Goal: Transaction & Acquisition: Purchase product/service

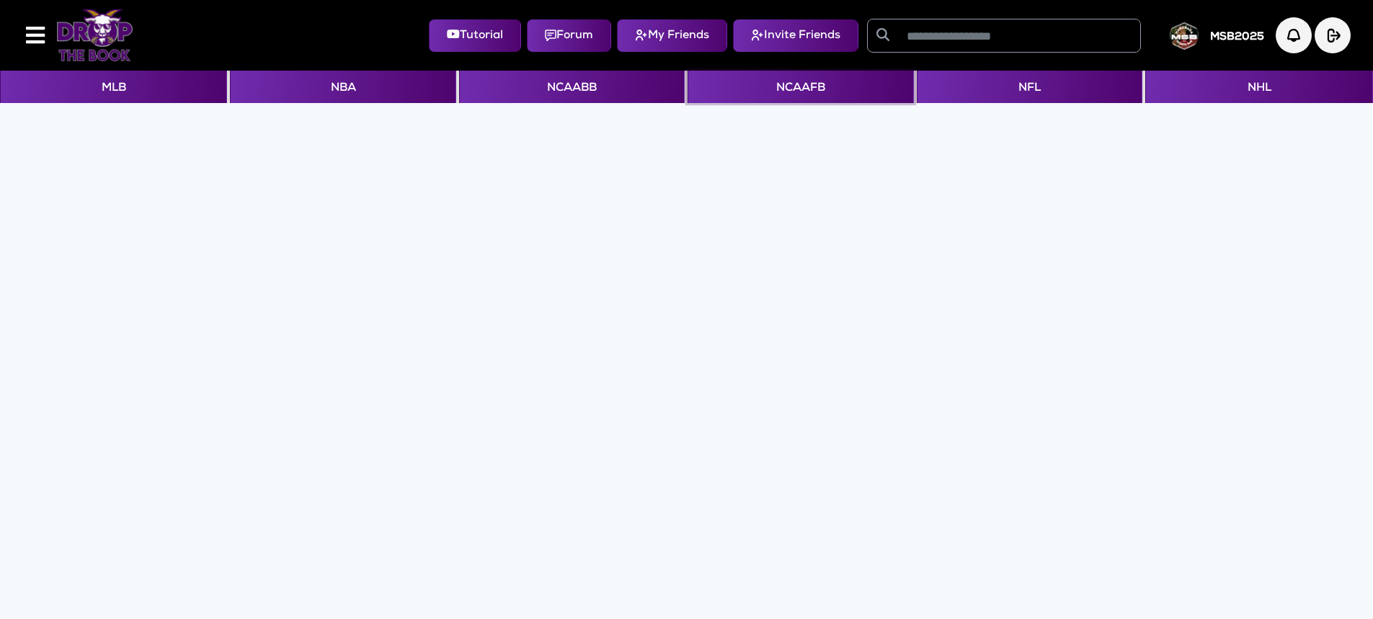
drag, startPoint x: 754, startPoint y: 90, endPoint x: 609, endPoint y: 123, distance: 148.5
click at [750, 89] on button "NCAAFB" at bounding box center [801, 87] width 226 height 32
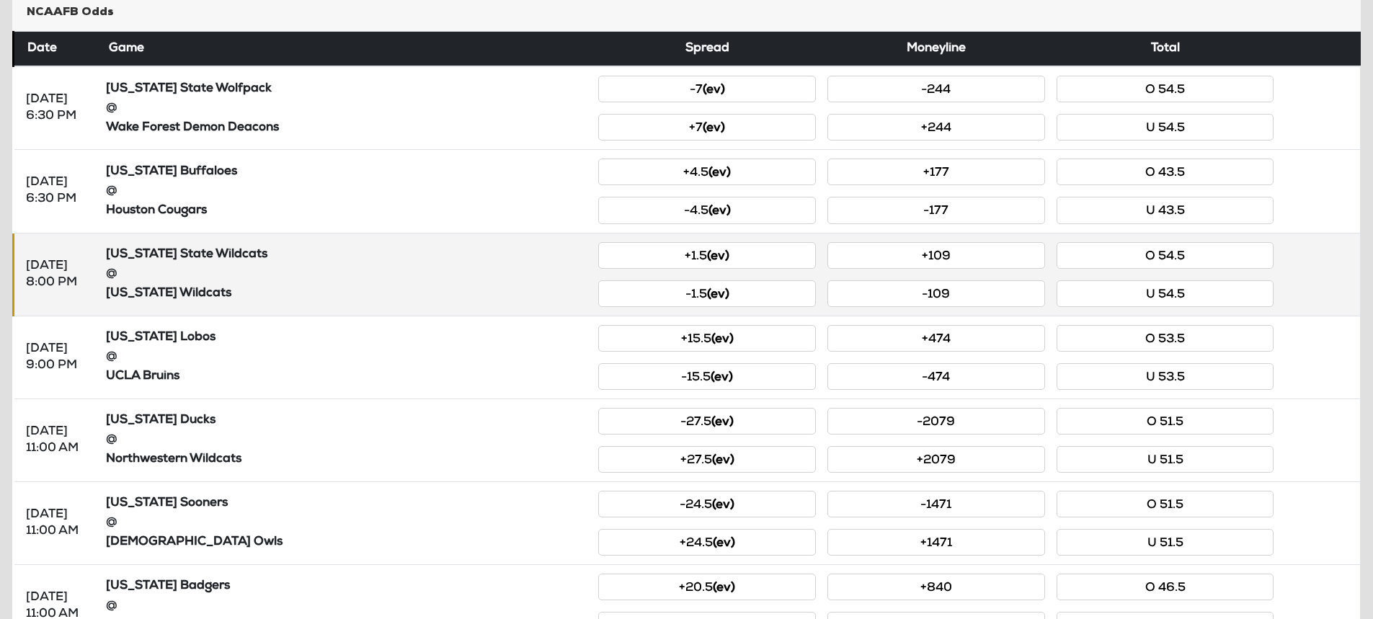
scroll to position [288, 0]
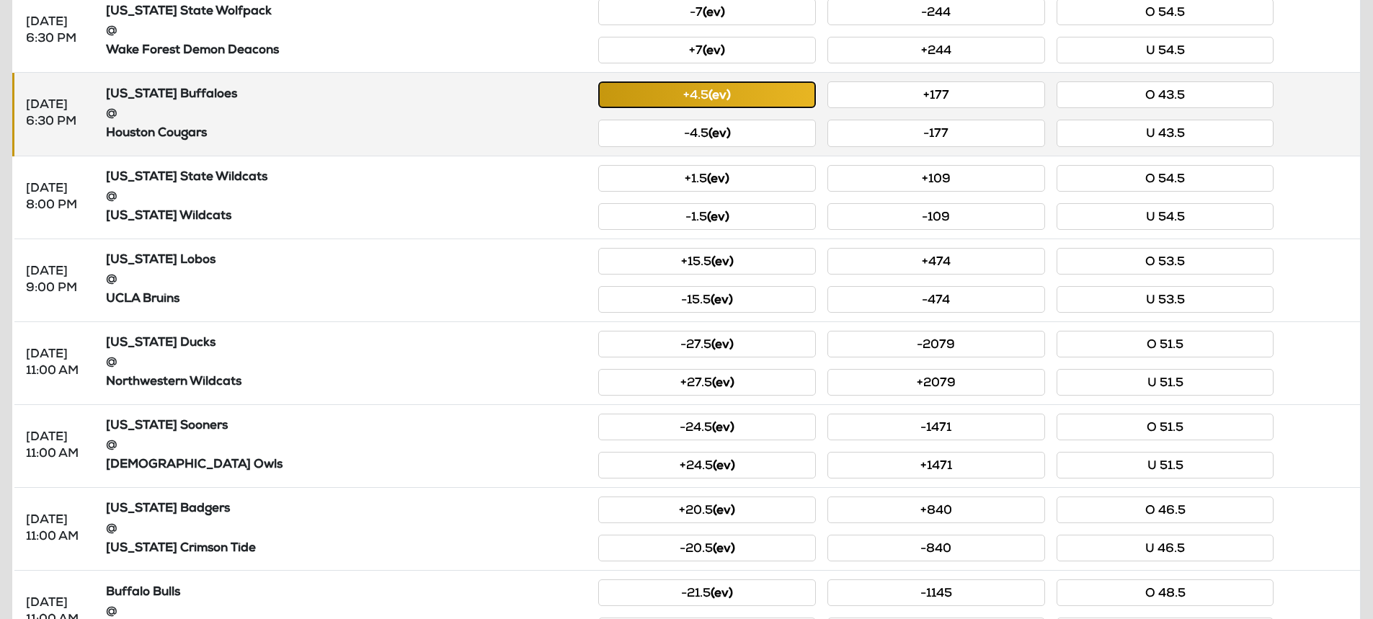
click at [726, 99] on small "(ev)" at bounding box center [720, 96] width 22 height 12
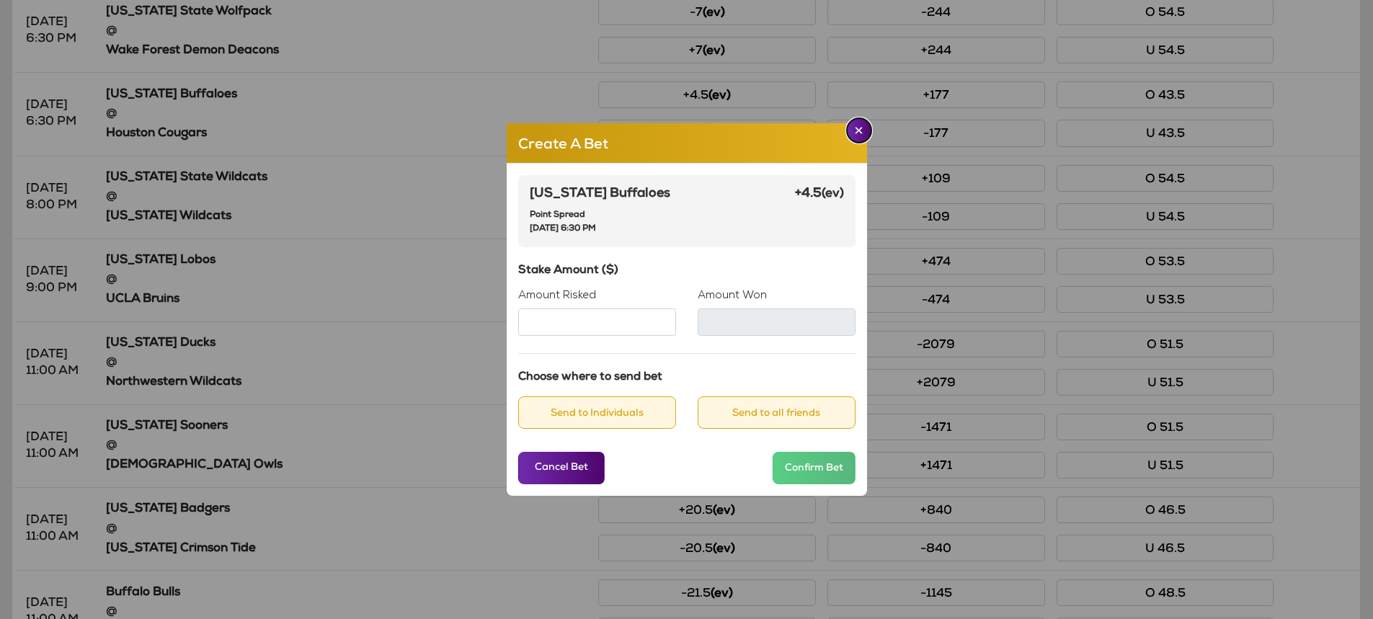
click at [849, 133] on button "Close" at bounding box center [859, 130] width 25 height 25
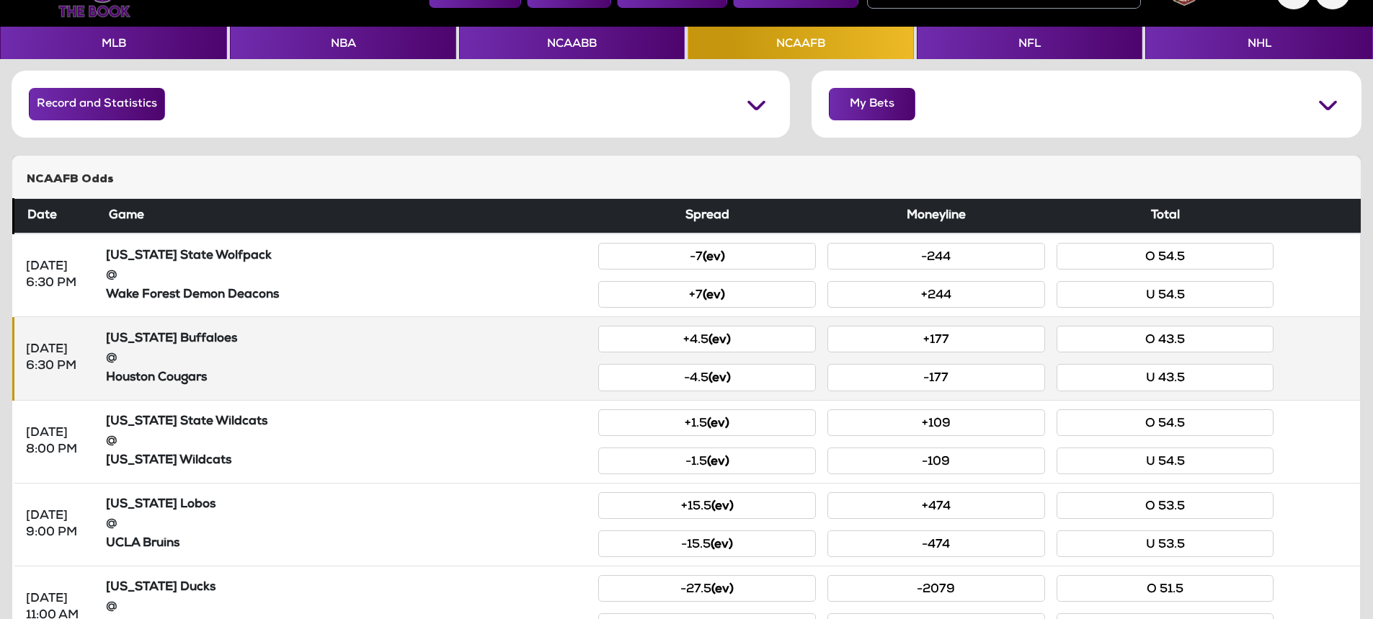
scroll to position [0, 0]
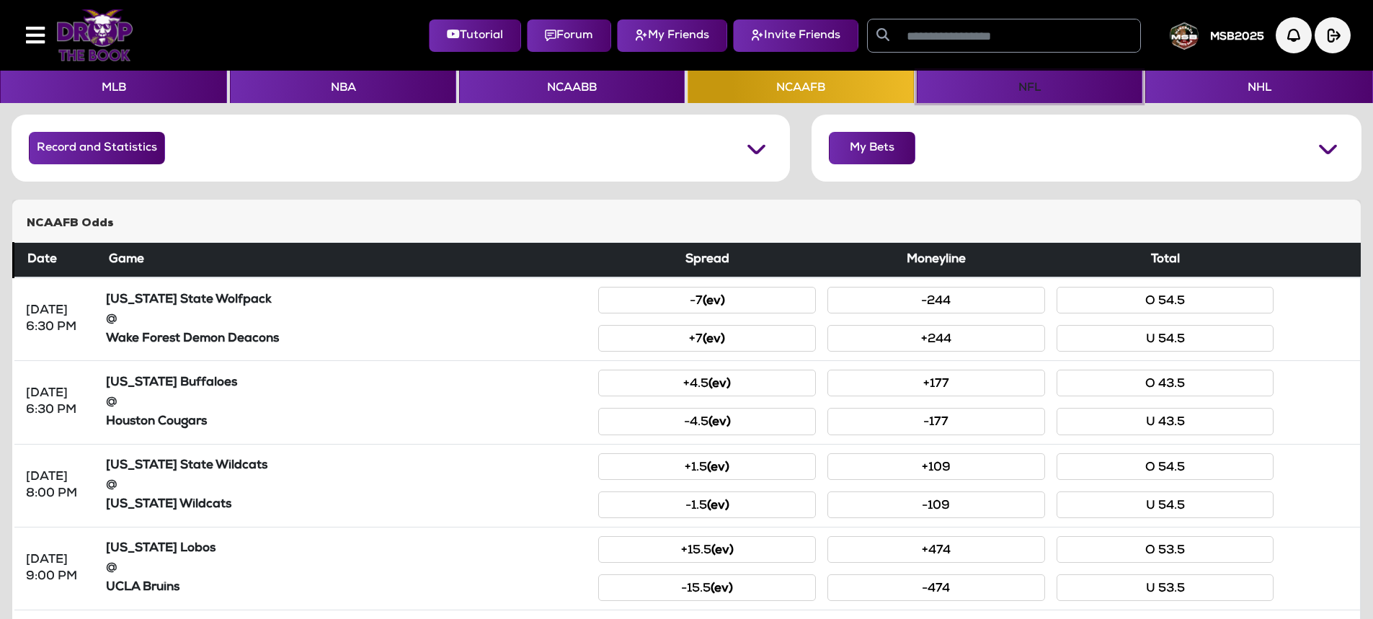
click at [1050, 84] on button "NFL" at bounding box center [1030, 87] width 226 height 32
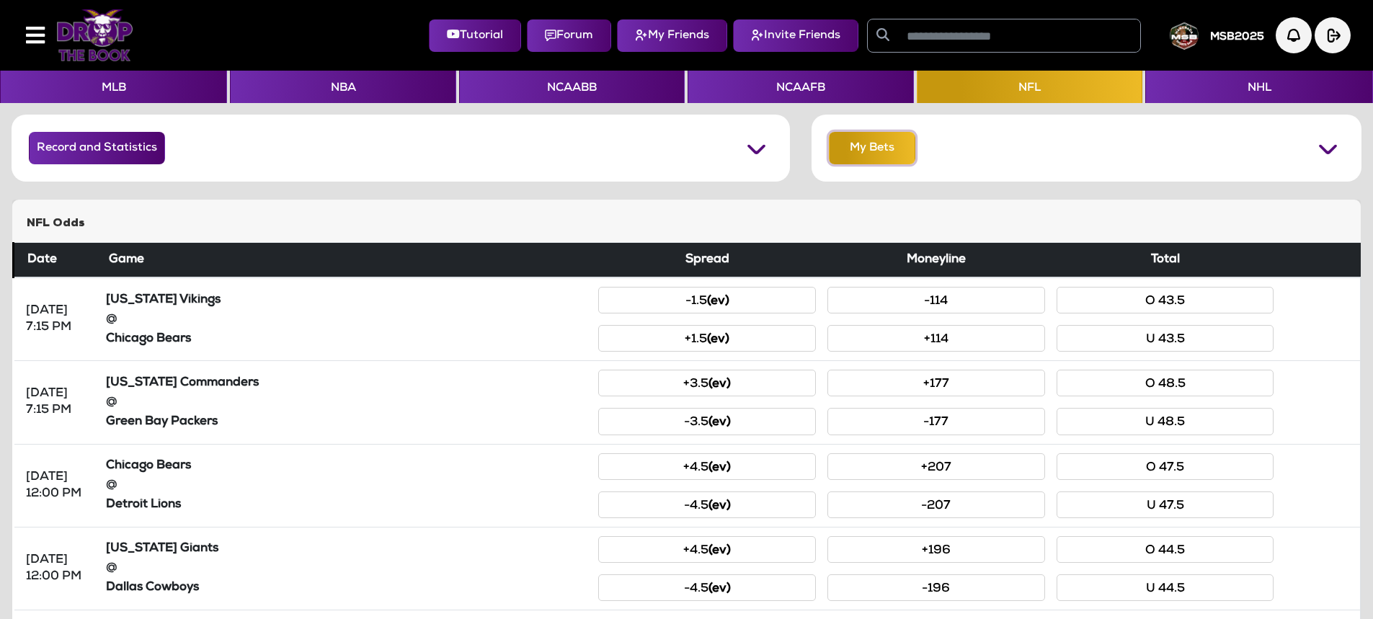
click at [867, 152] on button "My Bets" at bounding box center [872, 148] width 87 height 32
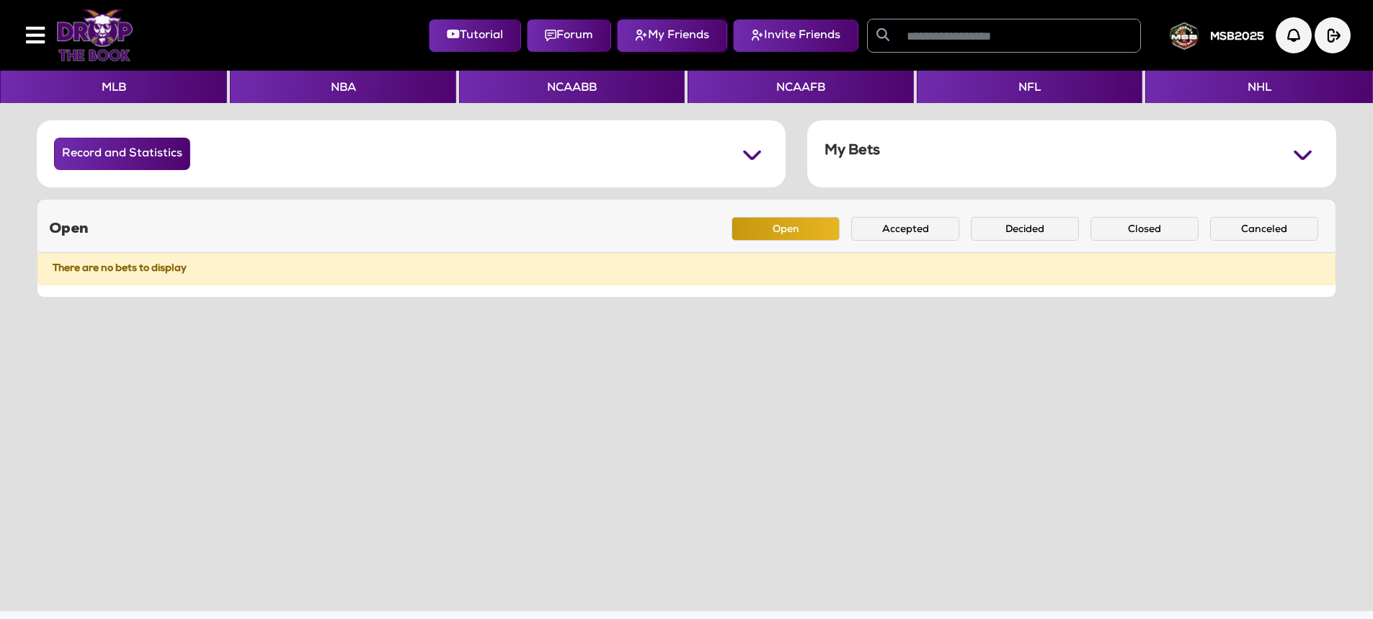
click at [670, 30] on button "My Friends" at bounding box center [672, 35] width 110 height 32
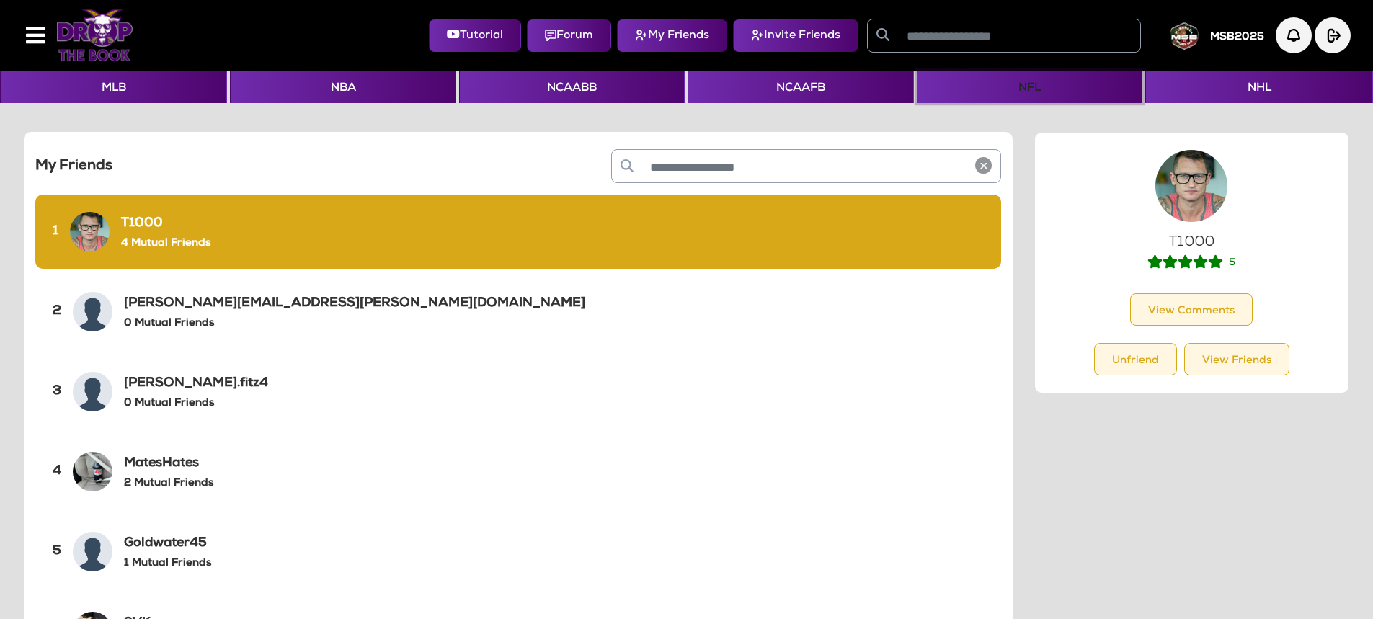
click at [1025, 84] on button "NFL" at bounding box center [1030, 87] width 226 height 32
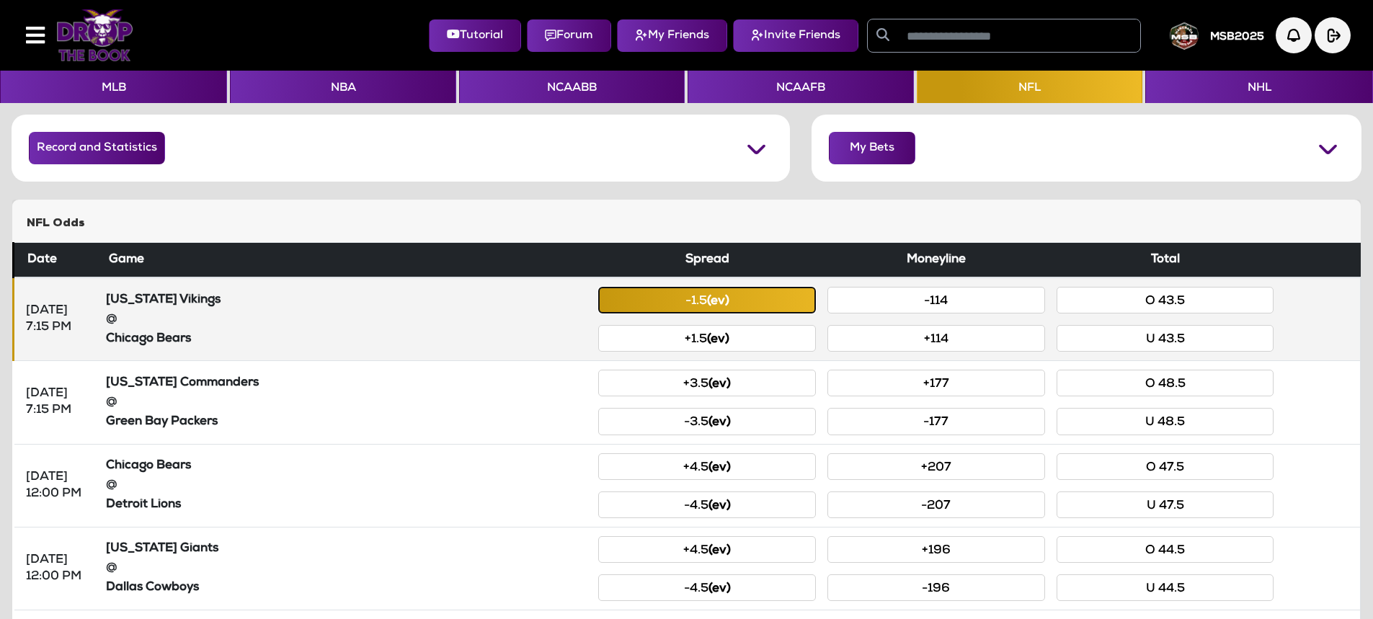
click at [714, 301] on small "(ev)" at bounding box center [718, 302] width 22 height 12
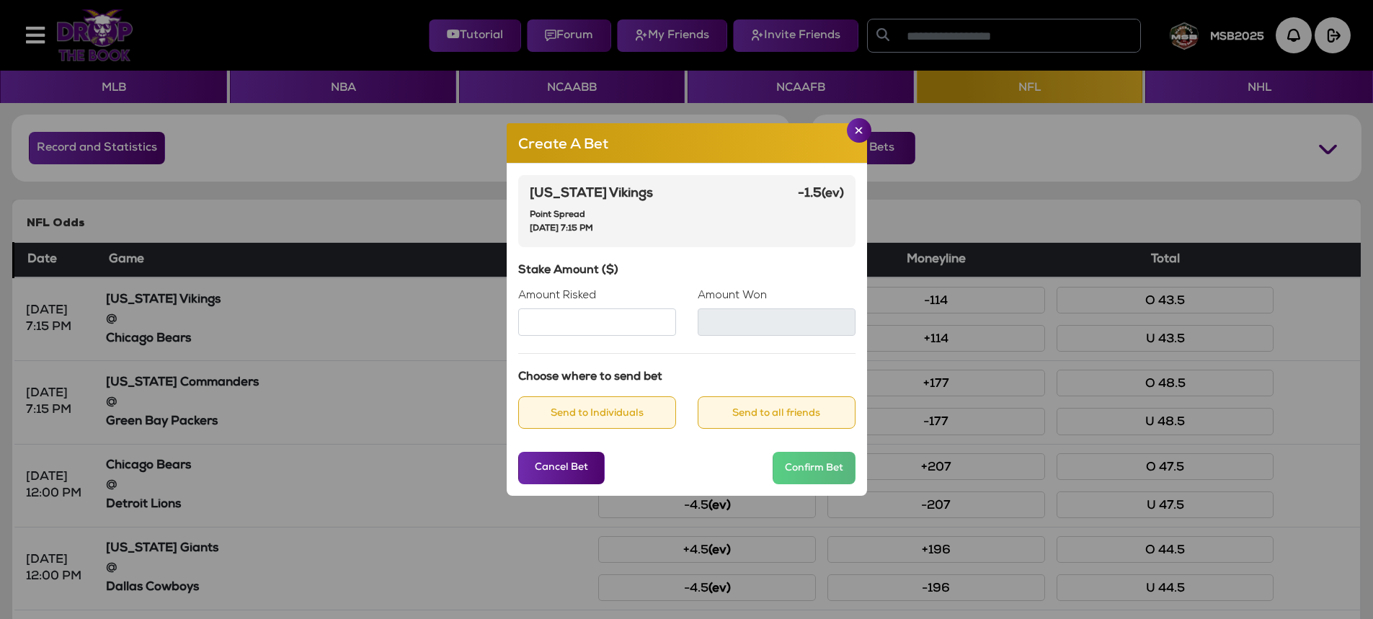
click at [564, 329] on input "Amount Risked" at bounding box center [597, 322] width 158 height 27
type input "*****"
click at [673, 265] on h6 "Stake Amount ($)" at bounding box center [686, 272] width 337 height 14
click at [611, 407] on button "Send to Individuals" at bounding box center [597, 412] width 158 height 32
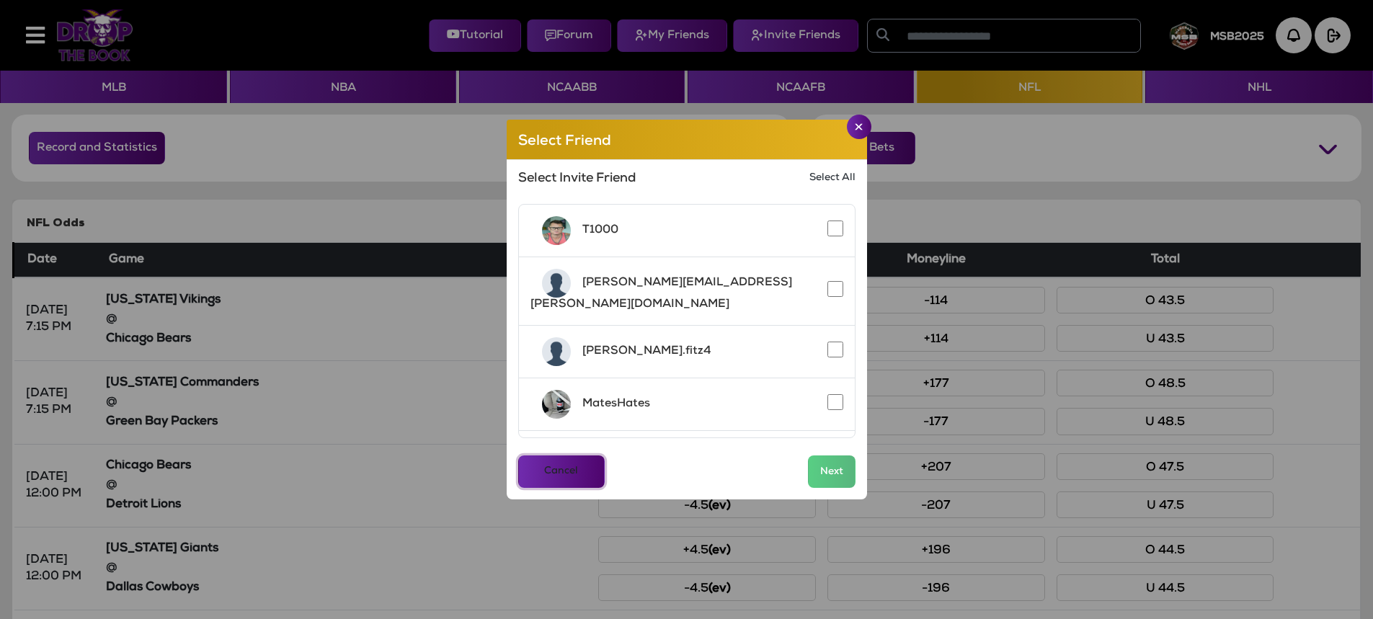
click at [560, 483] on button "Cancel" at bounding box center [561, 472] width 87 height 32
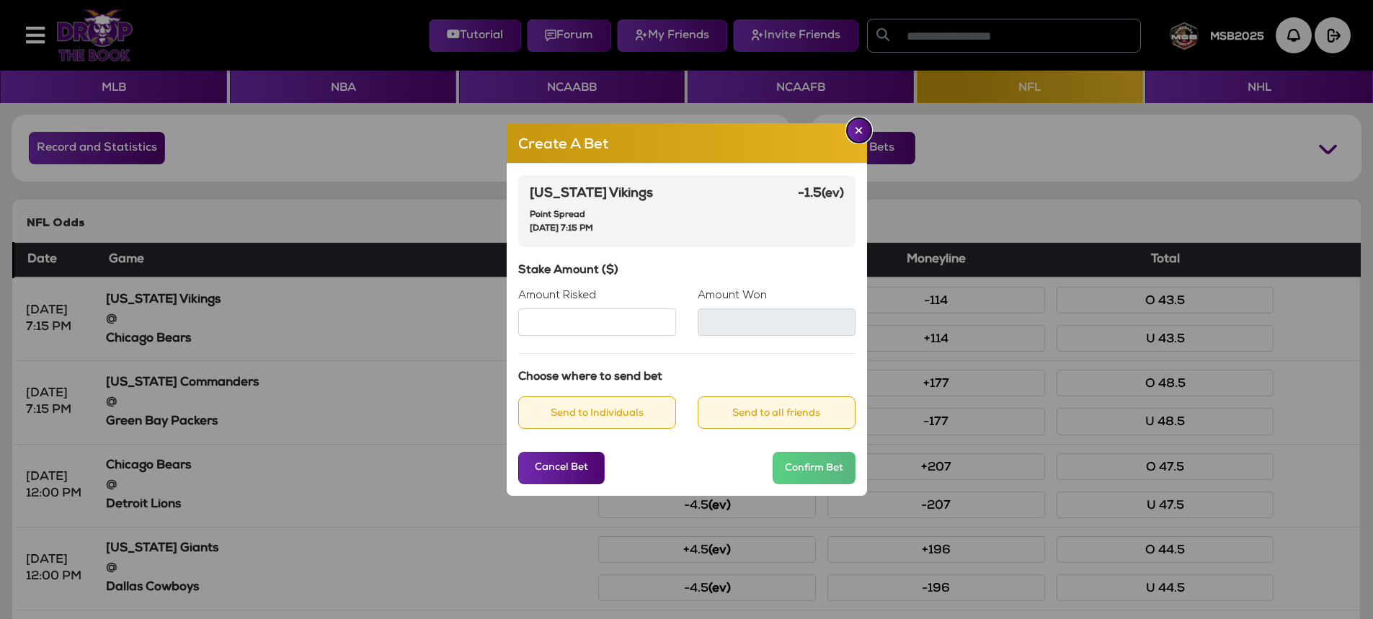
click at [851, 135] on button "Close" at bounding box center [859, 130] width 25 height 25
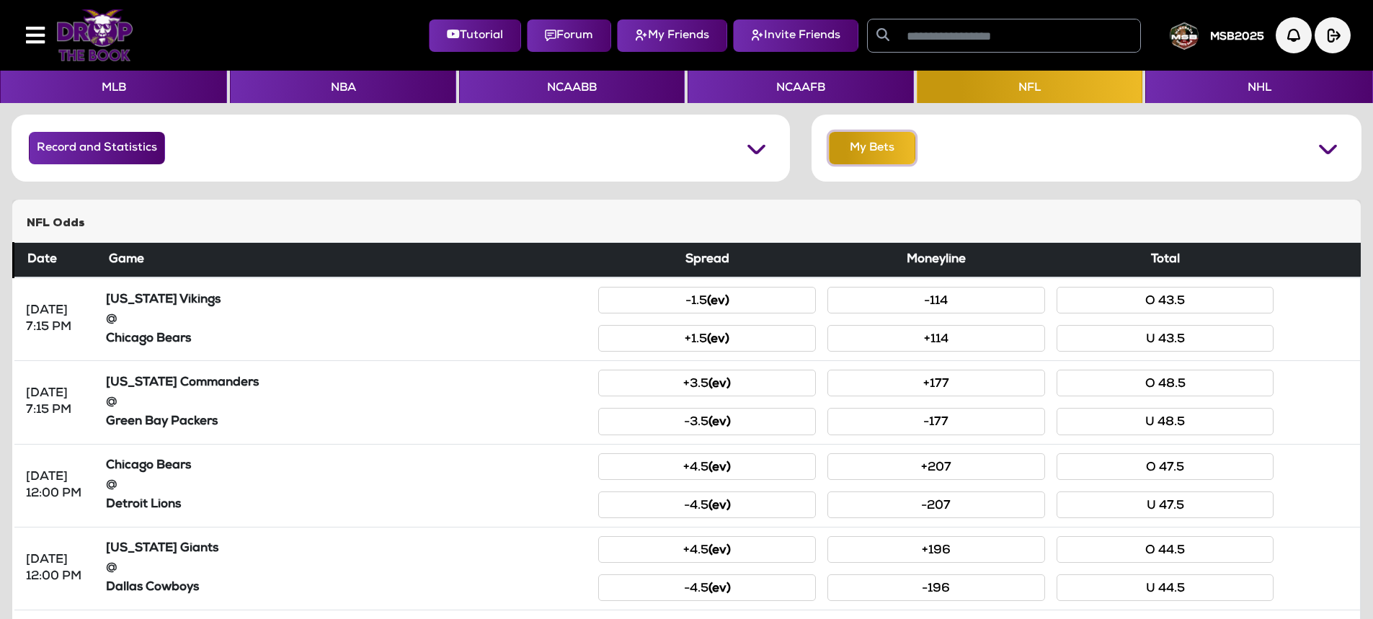
click at [850, 145] on button "My Bets" at bounding box center [872, 148] width 87 height 32
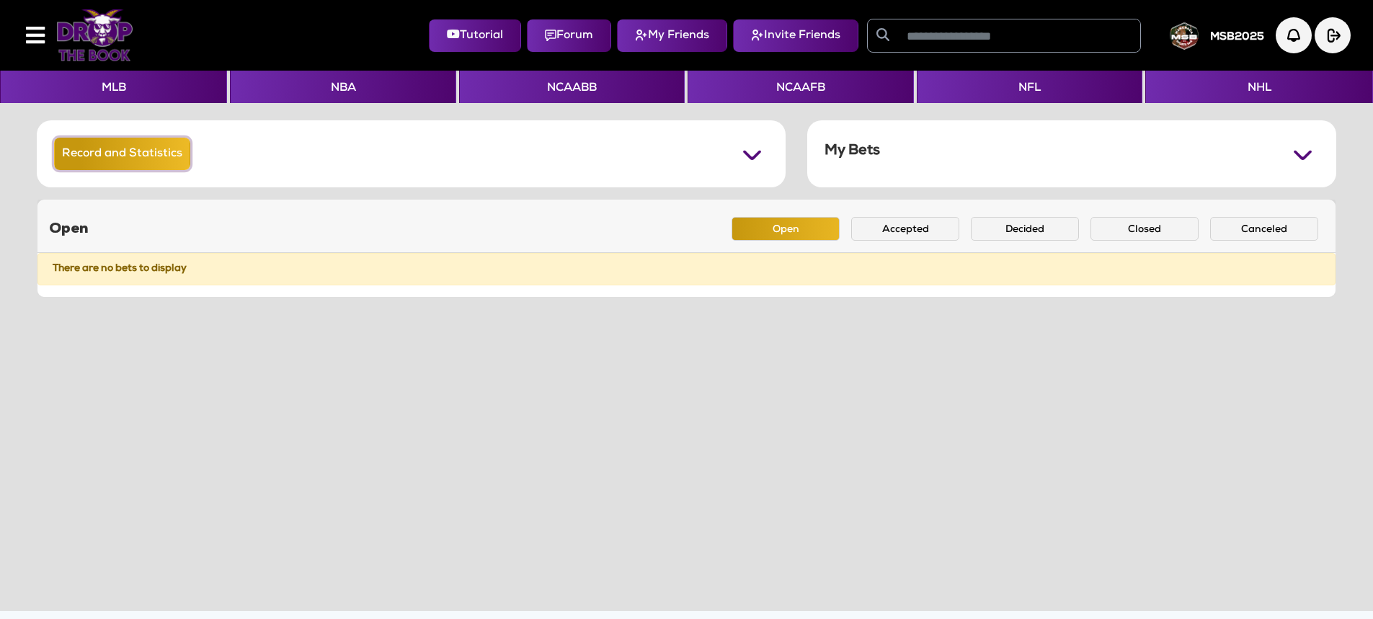
click at [161, 146] on button "Record and Statistics" at bounding box center [122, 154] width 136 height 32
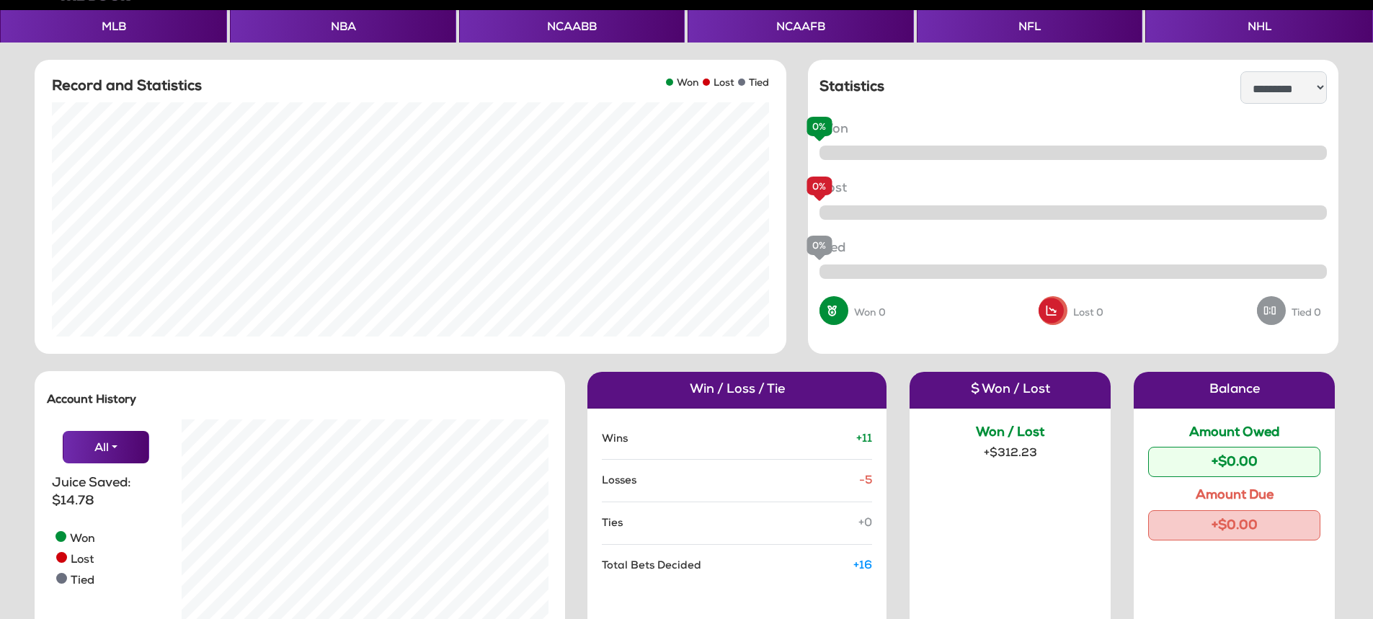
scroll to position [288, 388]
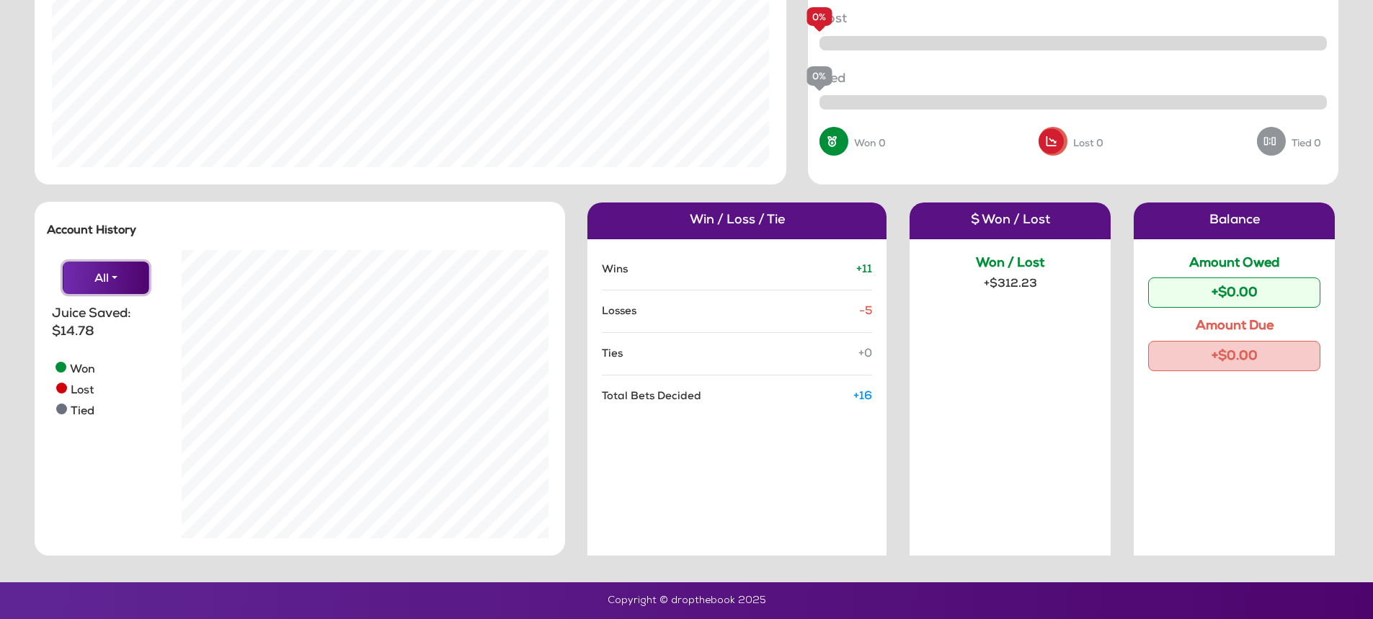
click at [110, 278] on button "All" at bounding box center [106, 278] width 87 height 32
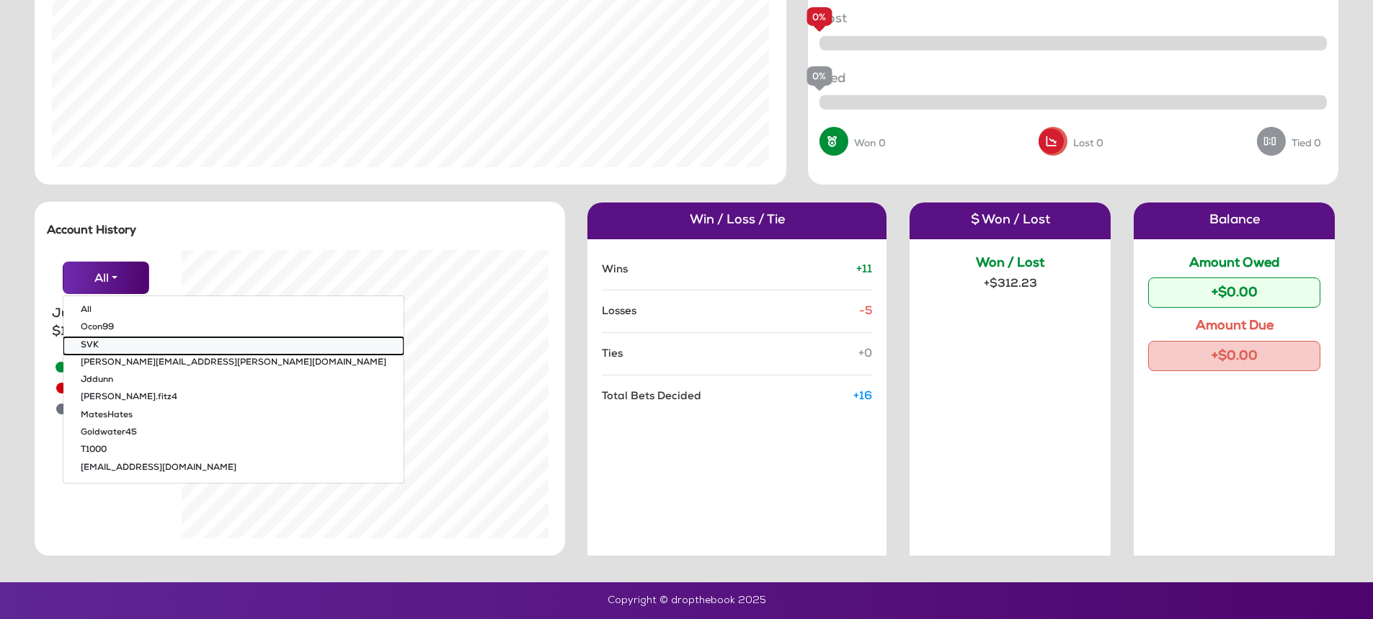
click at [91, 343] on button "SVK" at bounding box center [233, 345] width 340 height 17
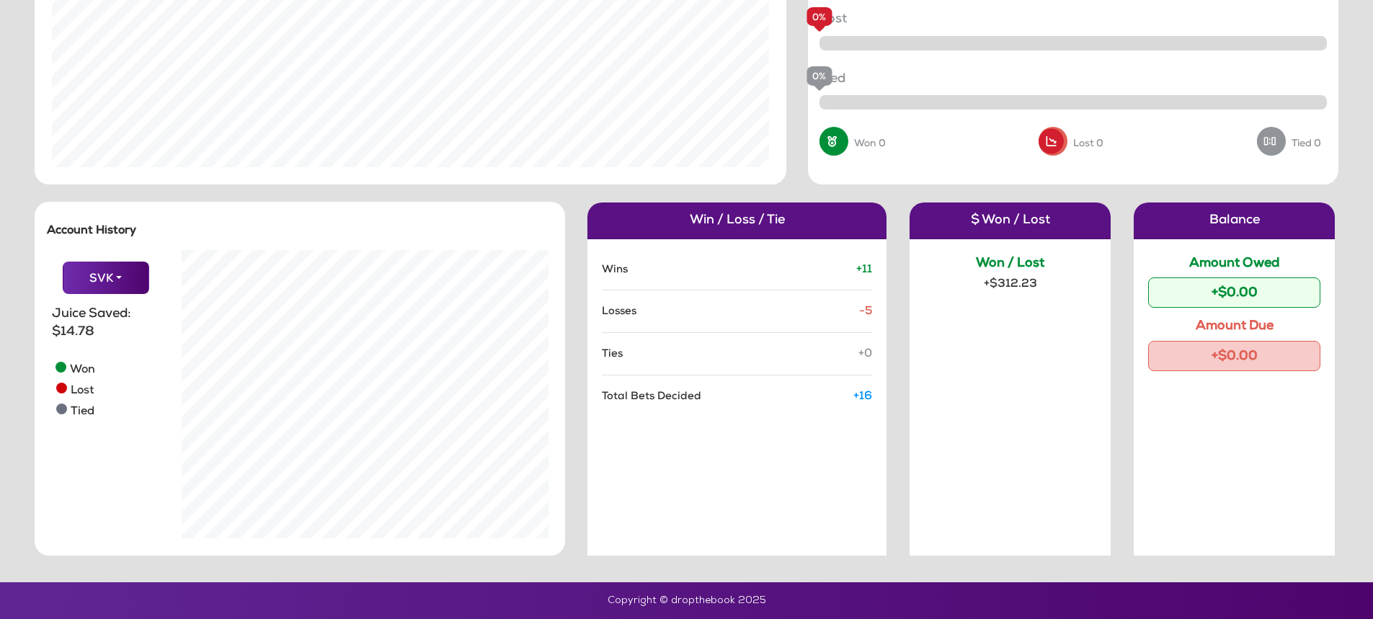
scroll to position [0, 0]
